Goal: Check status

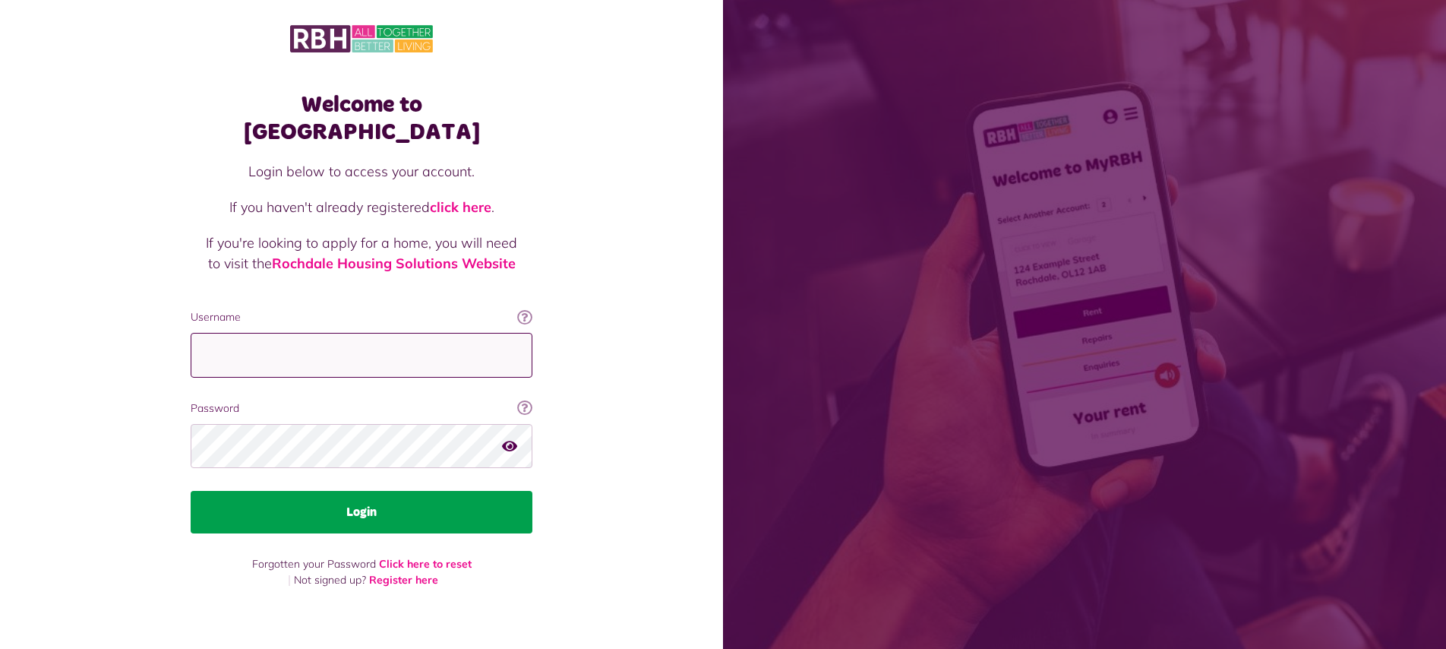
type input "**********"
click at [405, 491] on button "Login" at bounding box center [362, 512] width 342 height 43
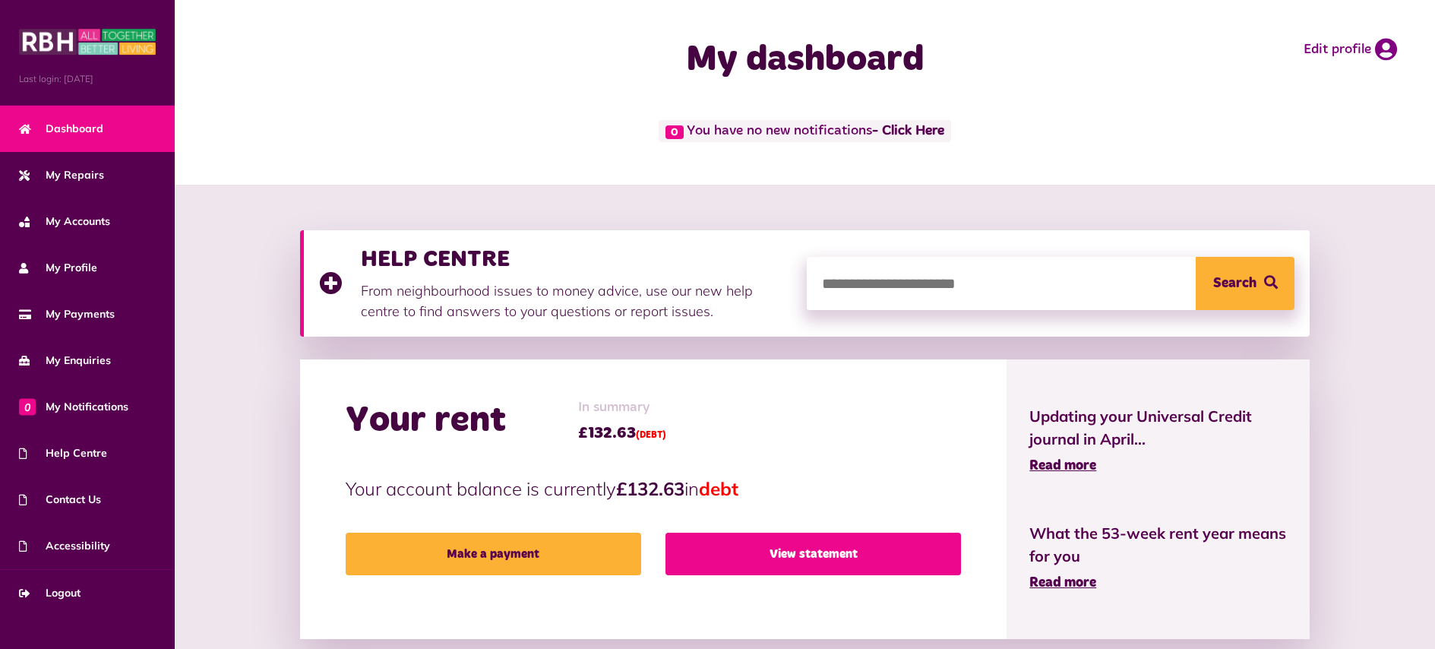
click at [835, 555] on link "View statement" at bounding box center [812, 553] width 295 height 43
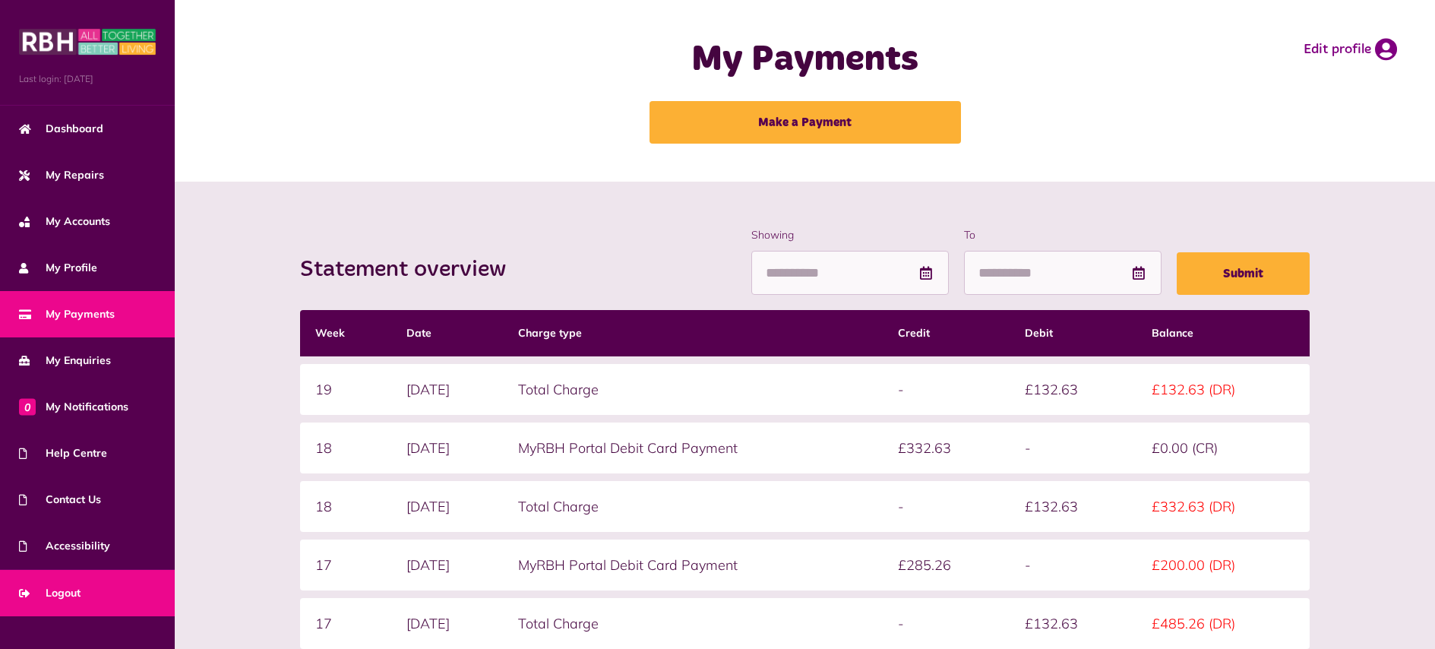
click at [53, 590] on span "Logout" at bounding box center [50, 593] width 62 height 16
